Goal: Check status: Check status

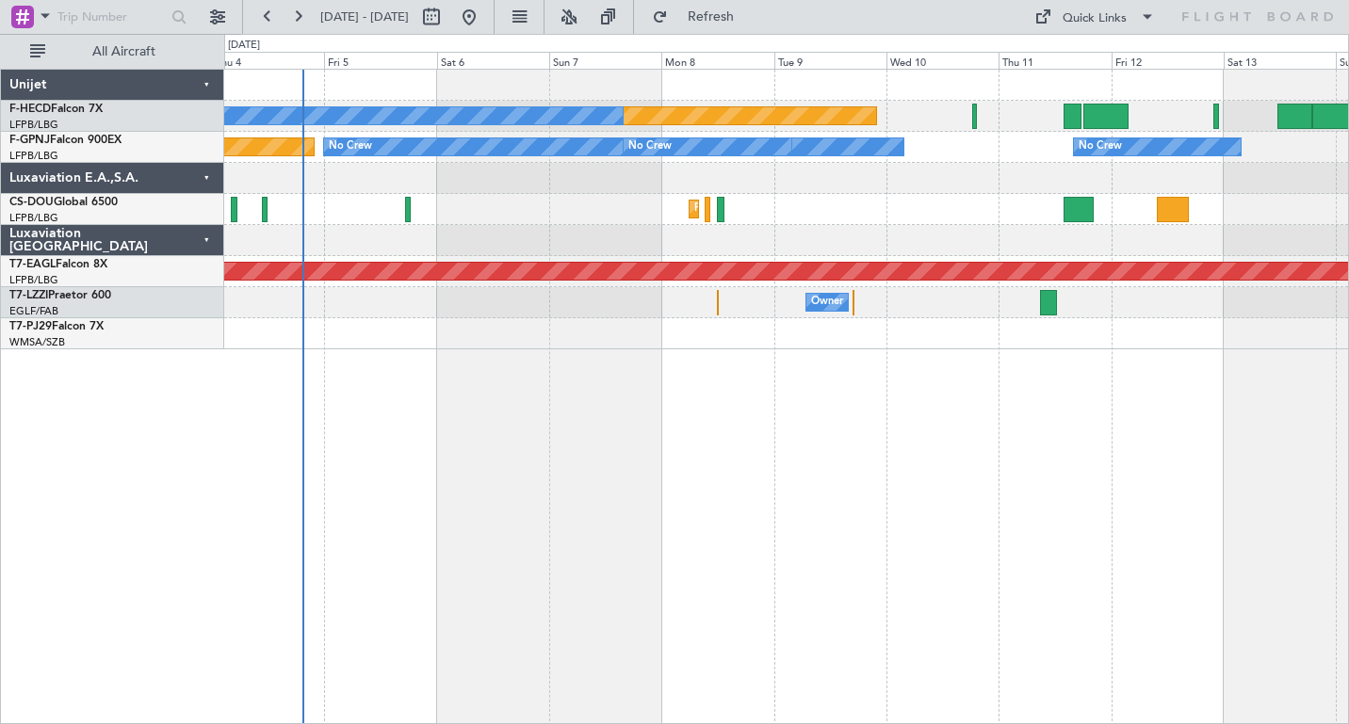
click at [524, 423] on div "Planned Maint [GEOGRAPHIC_DATA] ([GEOGRAPHIC_DATA]) No Crew No Crew Planned Mai…" at bounding box center [786, 396] width 1124 height 655
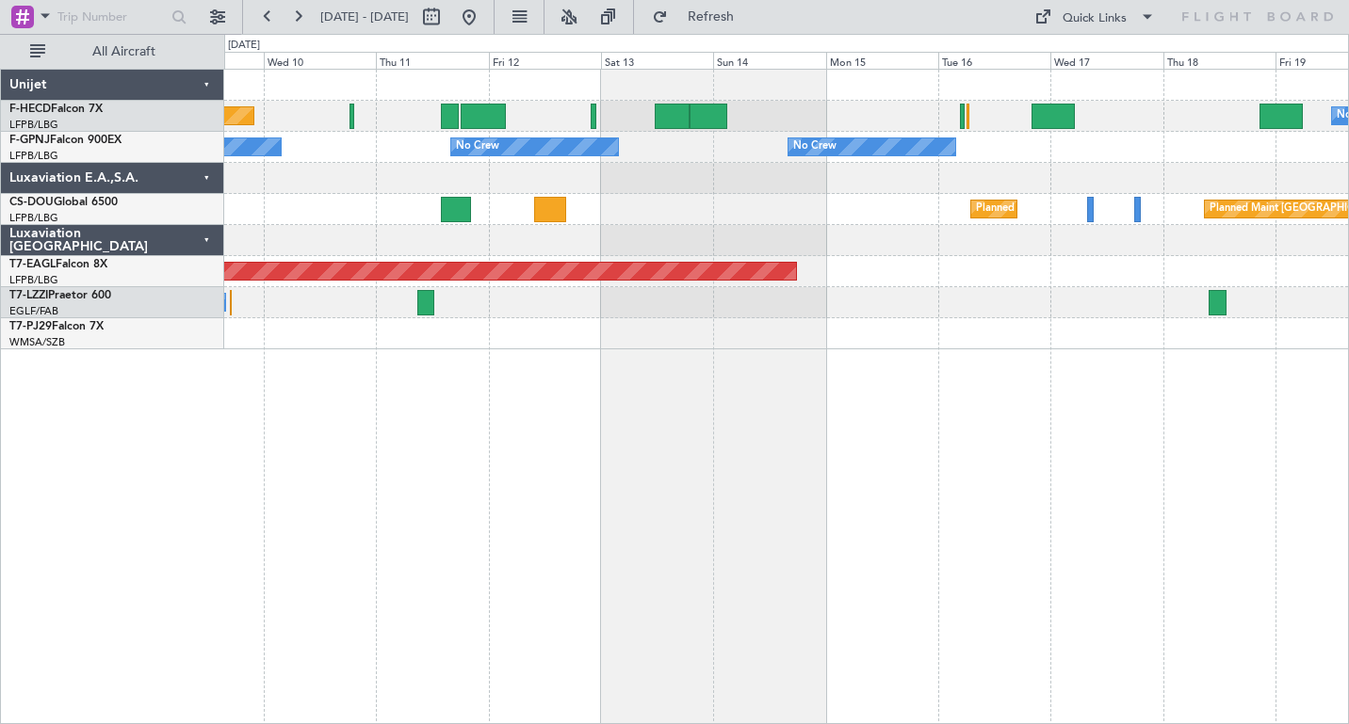
click at [79, 181] on div "Planned Maint [GEOGRAPHIC_DATA] ([GEOGRAPHIC_DATA]) No Crew No Crew No Crew No …" at bounding box center [674, 379] width 1349 height 690
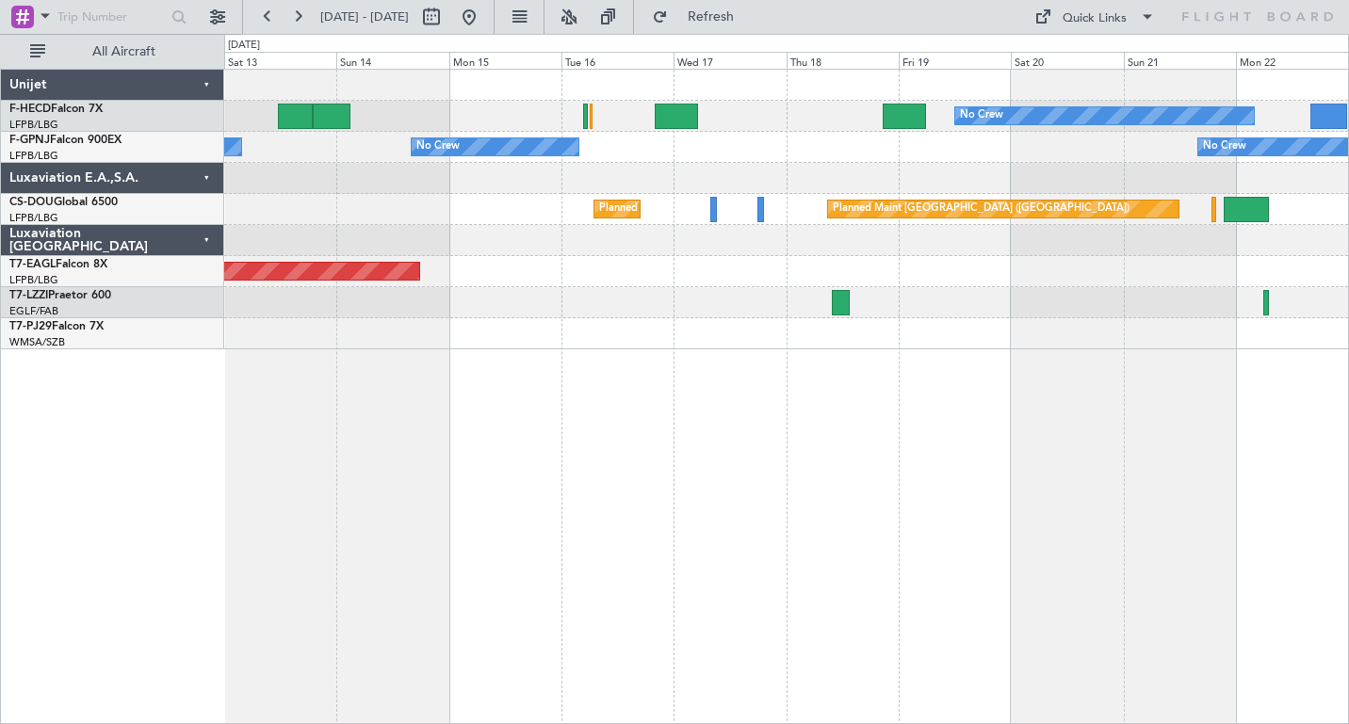
click at [495, 107] on div "No Crew No Crew" at bounding box center [785, 116] width 1123 height 31
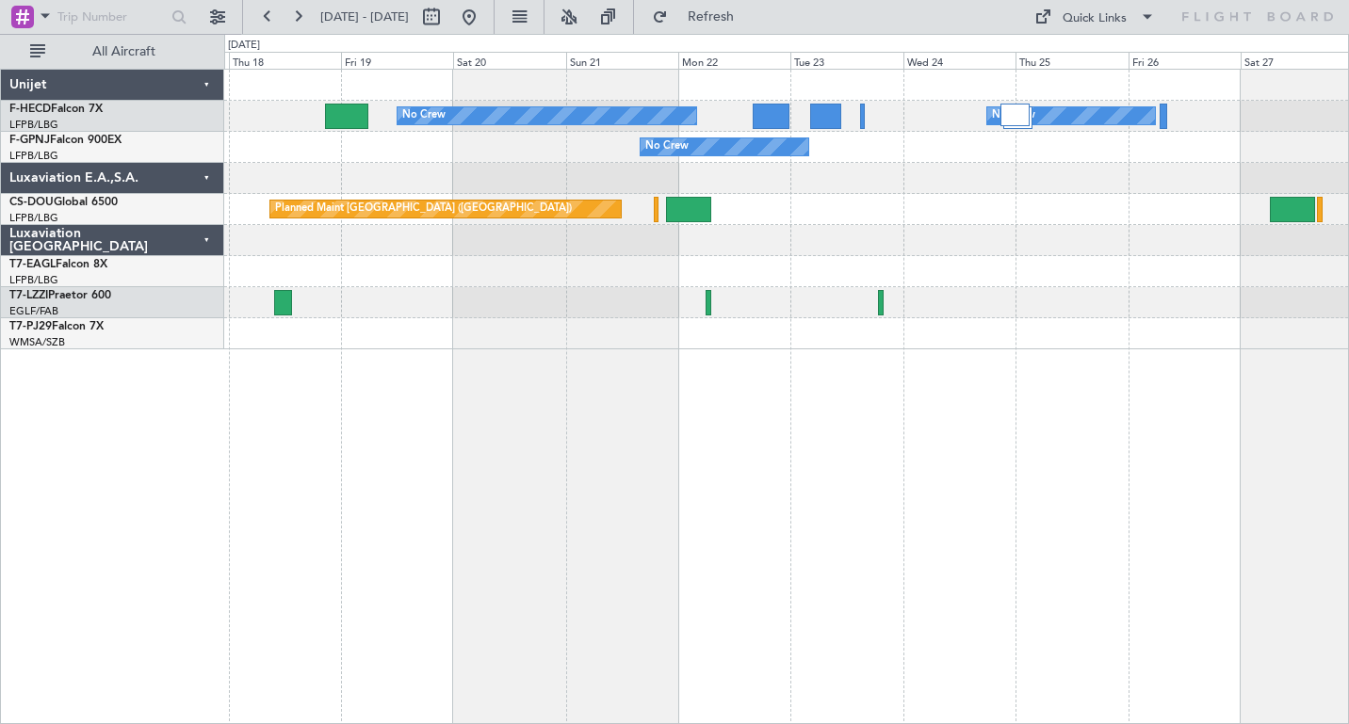
click at [319, 190] on div "No Crew No Crew No Crew No Crew Planned Maint [GEOGRAPHIC_DATA] ([GEOGRAPHIC_DA…" at bounding box center [785, 210] width 1123 height 280
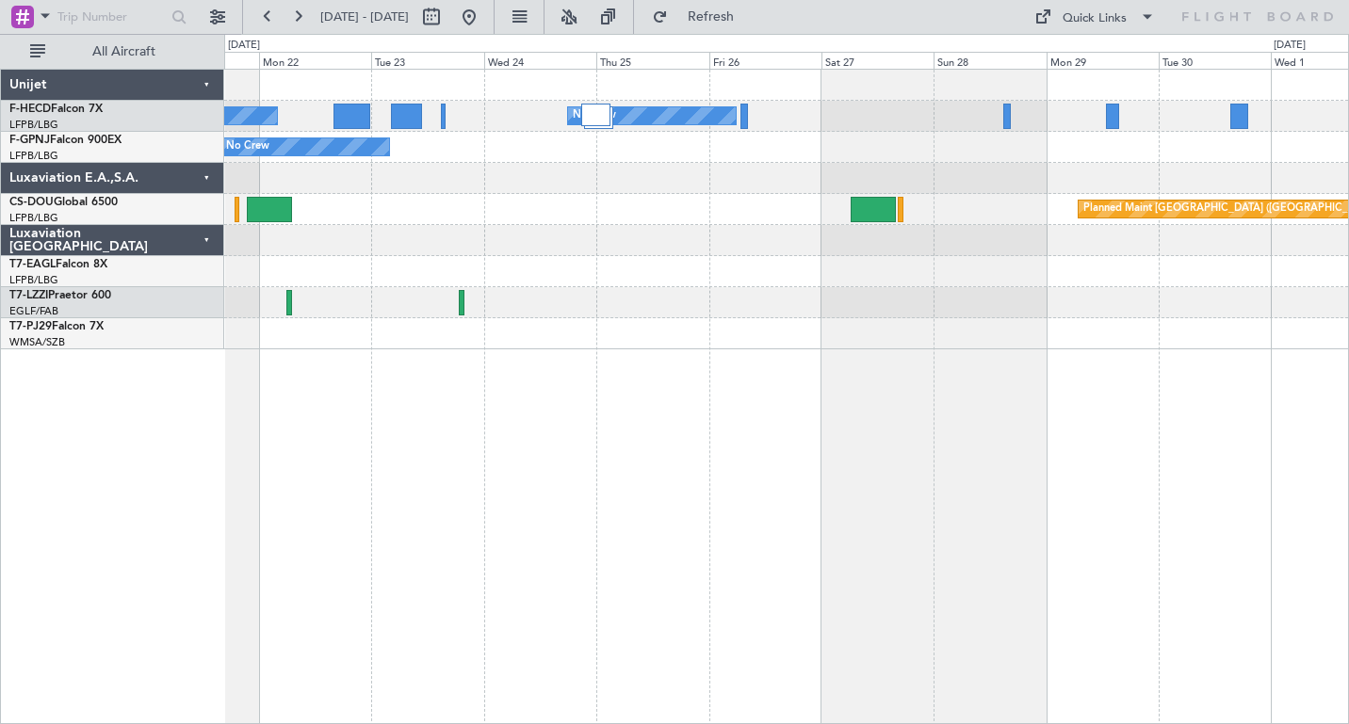
click at [542, 152] on div "No Crew No Crew No Crew No Crew Planned Maint [GEOGRAPHIC_DATA] ([GEOGRAPHIC_DA…" at bounding box center [785, 210] width 1123 height 280
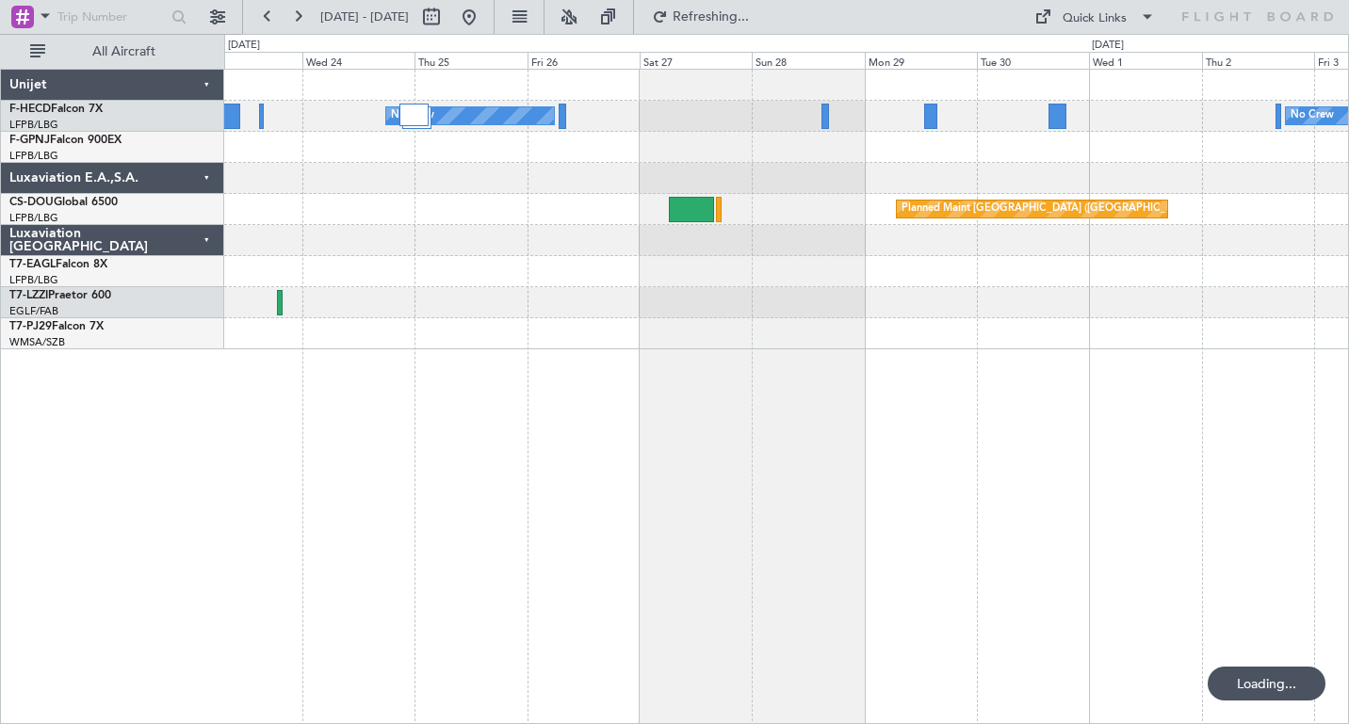
click at [624, 170] on div "No Crew No Crew No Crew No Crew Planned Maint [GEOGRAPHIC_DATA] ([GEOGRAPHIC_DA…" at bounding box center [785, 210] width 1123 height 280
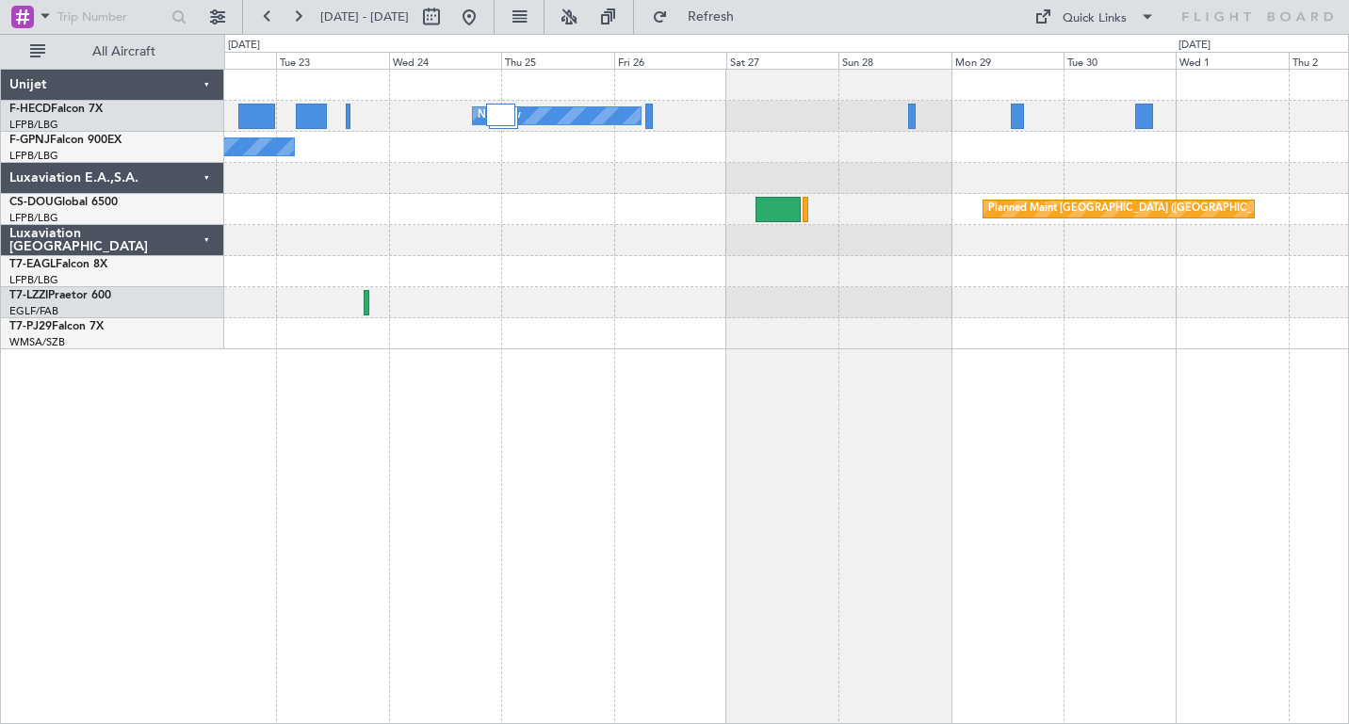
click at [809, 150] on div "No Crew" at bounding box center [785, 147] width 1123 height 31
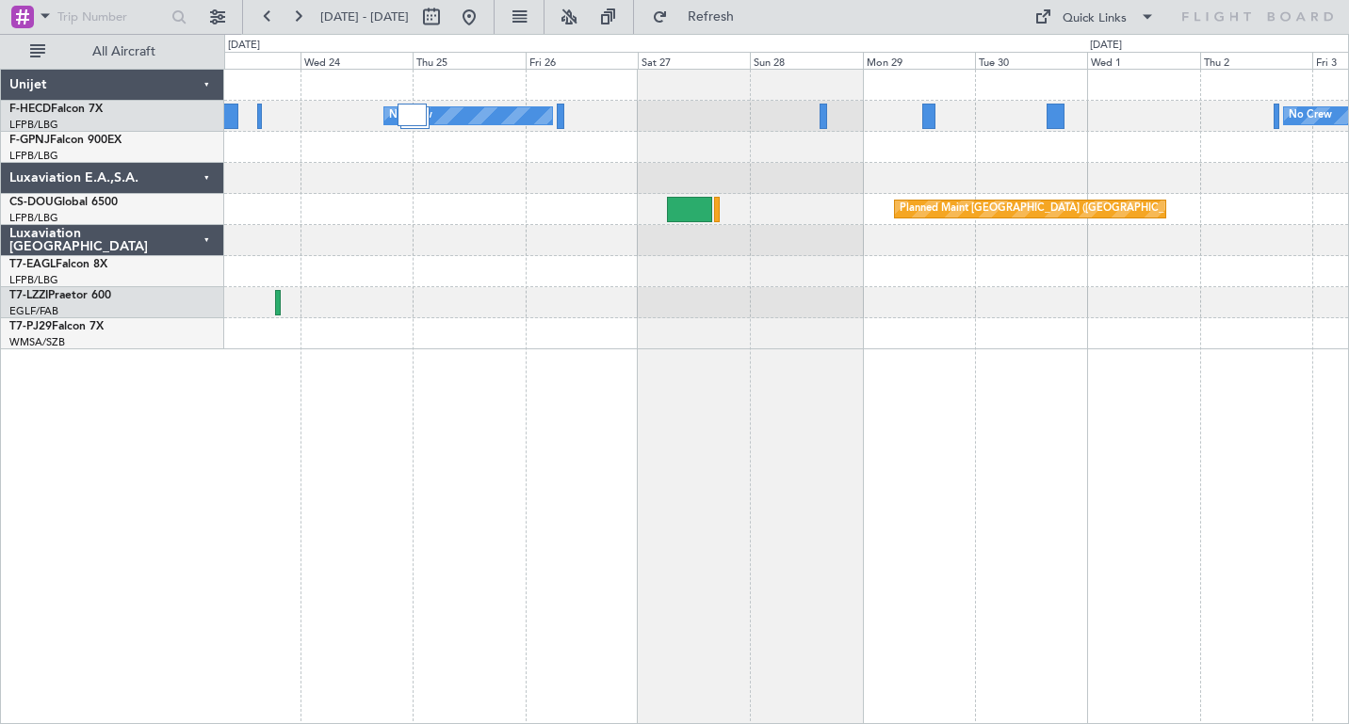
click at [357, 247] on div at bounding box center [785, 240] width 1123 height 31
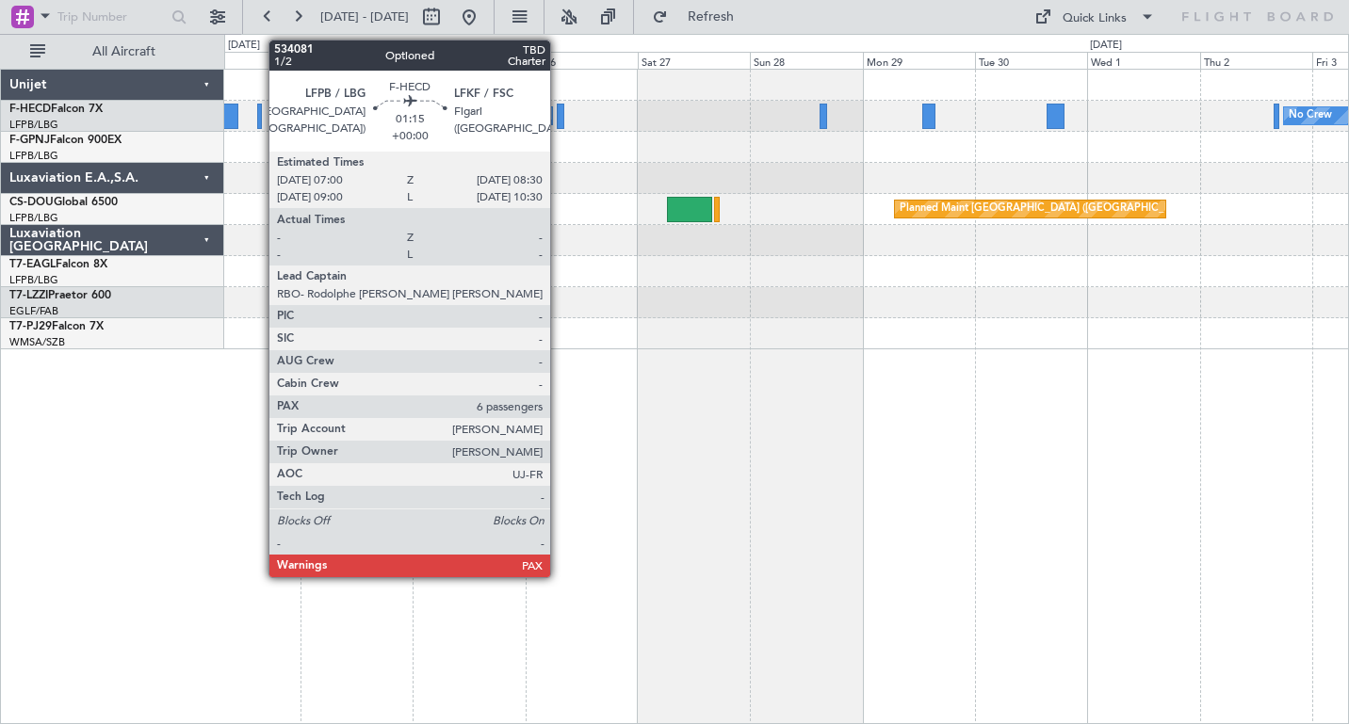
click at [558, 109] on div at bounding box center [561, 116] width 8 height 25
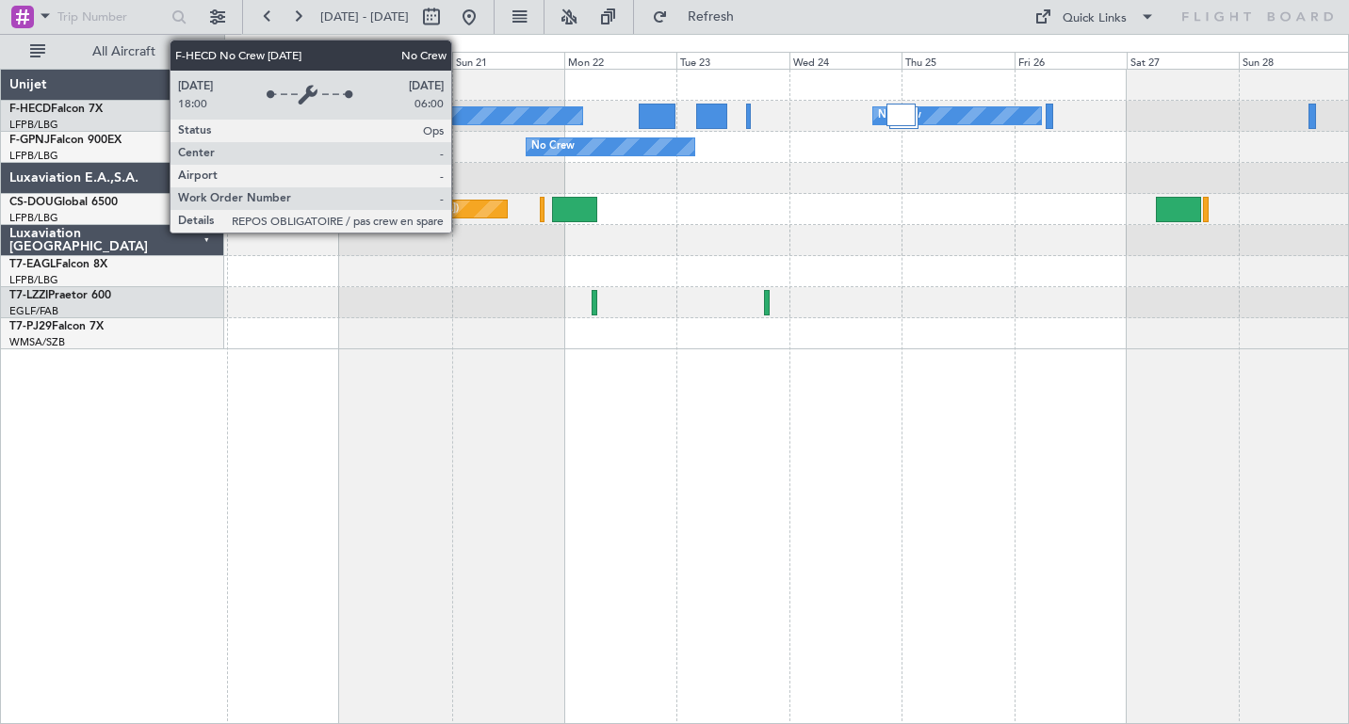
click at [1201, 180] on div at bounding box center [785, 178] width 1123 height 31
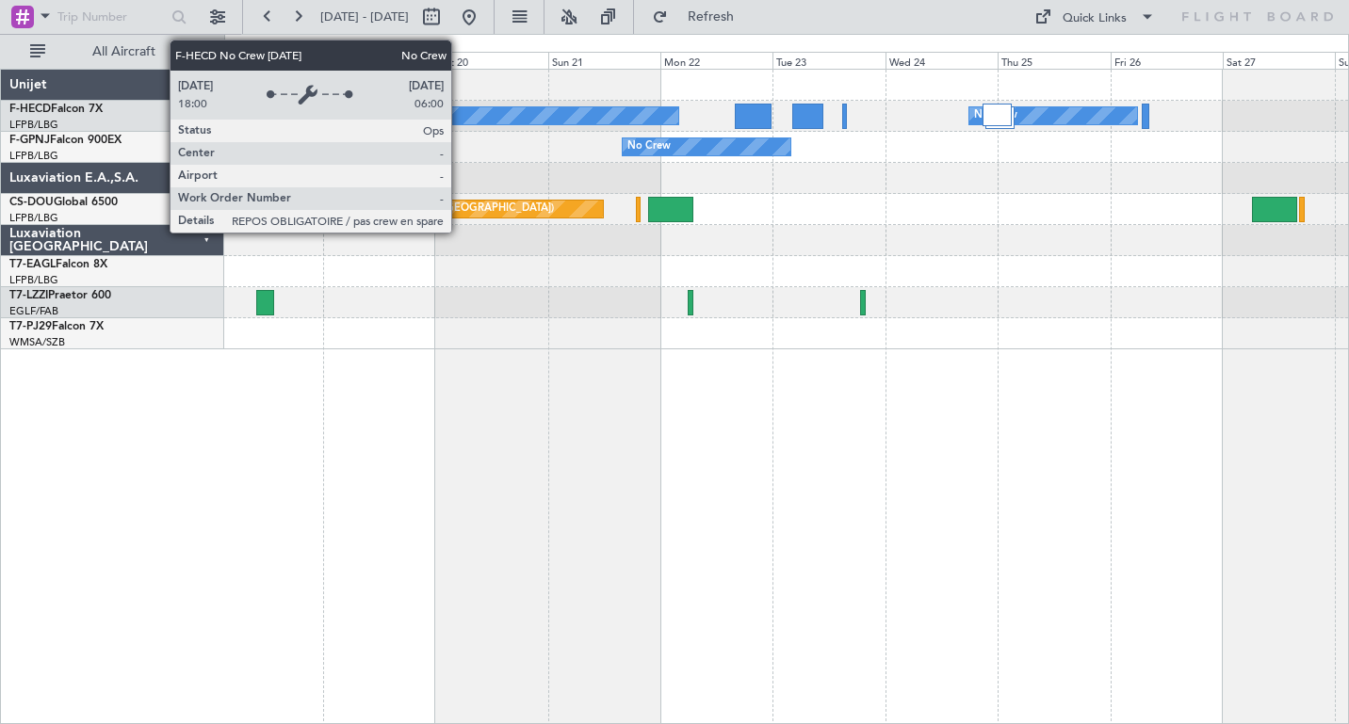
click at [769, 166] on div at bounding box center [785, 178] width 1123 height 31
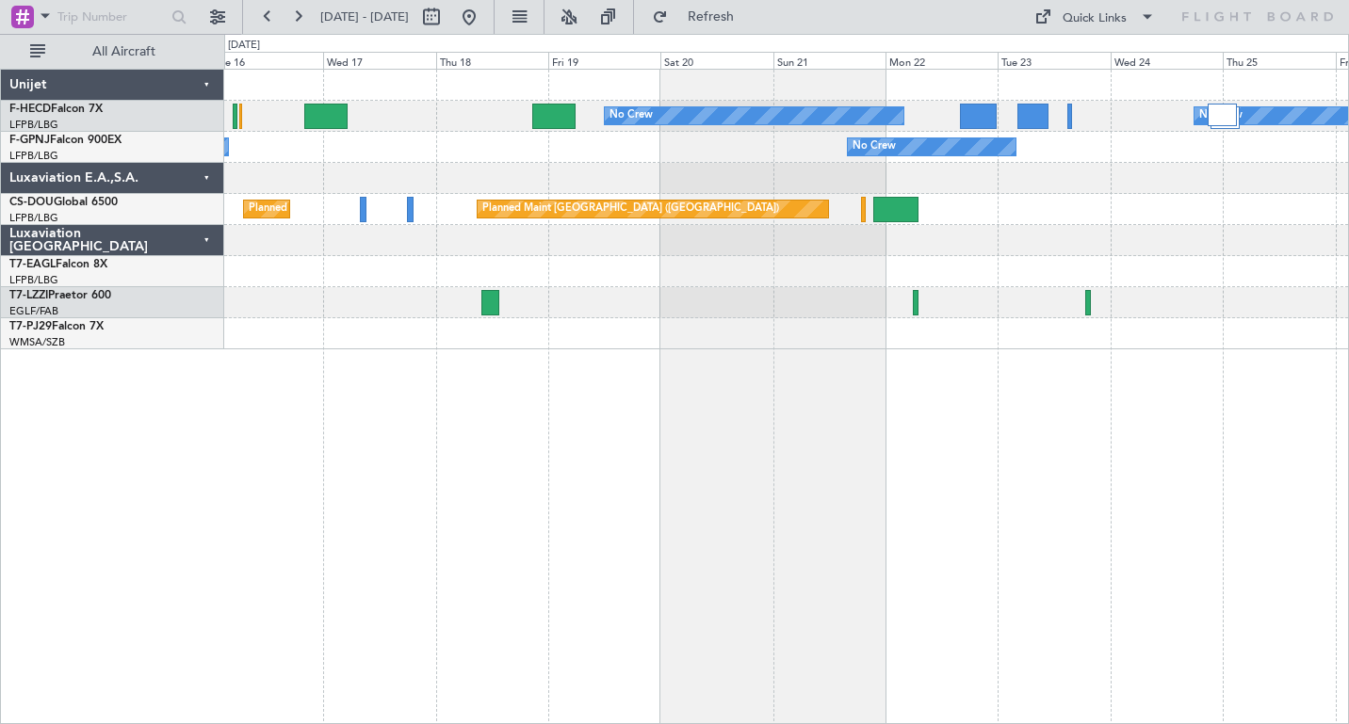
click at [641, 444] on div "No Crew No Crew No Crew No Crew Planned Maint [GEOGRAPHIC_DATA] ([GEOGRAPHIC_DA…" at bounding box center [786, 396] width 1124 height 655
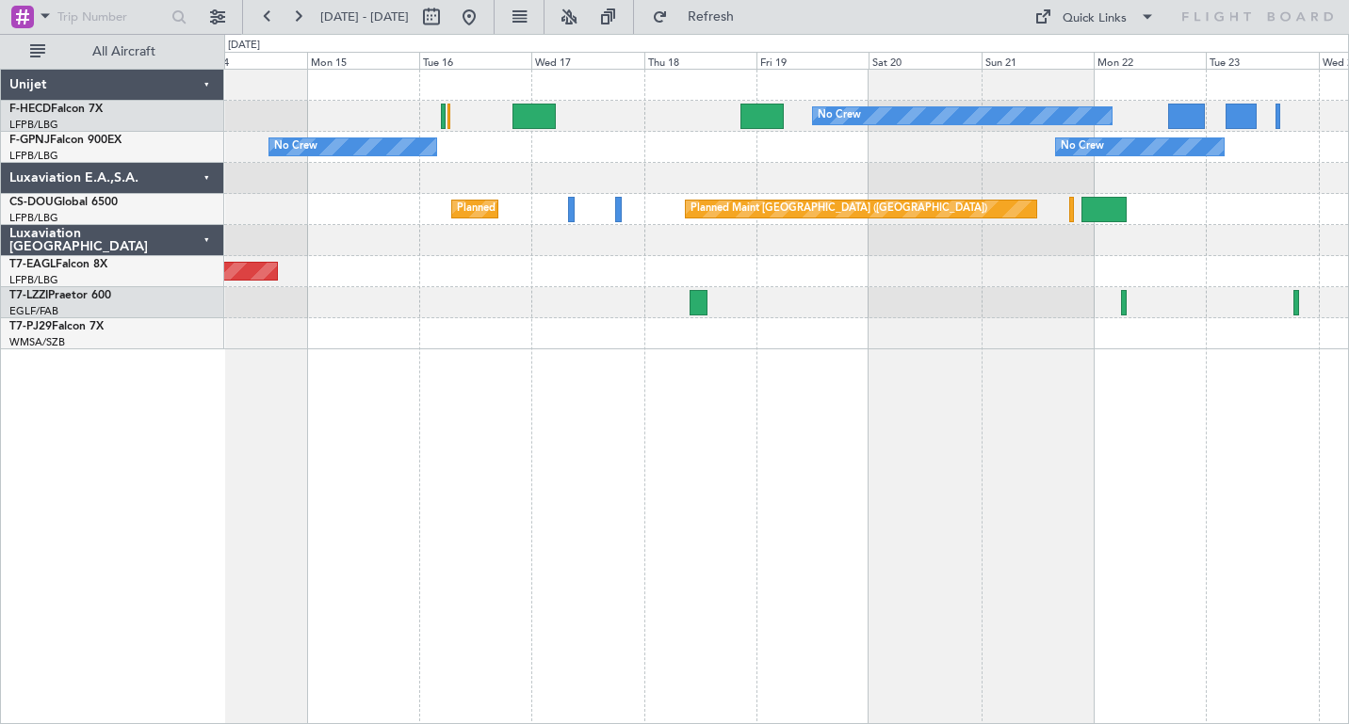
click at [702, 109] on div "No Crew No Crew" at bounding box center [785, 116] width 1123 height 31
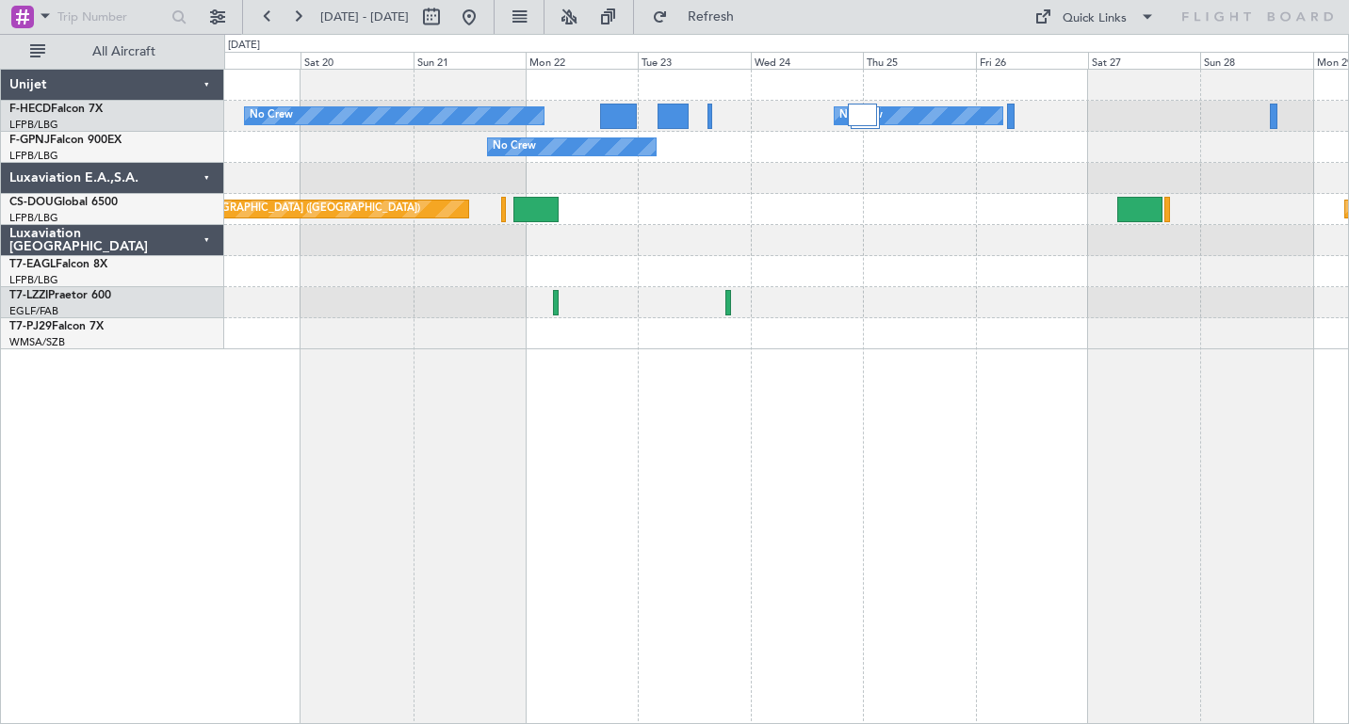
click at [228, 185] on div "No Crew No Crew No Crew Planned Maint [GEOGRAPHIC_DATA] ([GEOGRAPHIC_DATA]) Pla…" at bounding box center [785, 210] width 1123 height 280
